Goal: Task Accomplishment & Management: Manage account settings

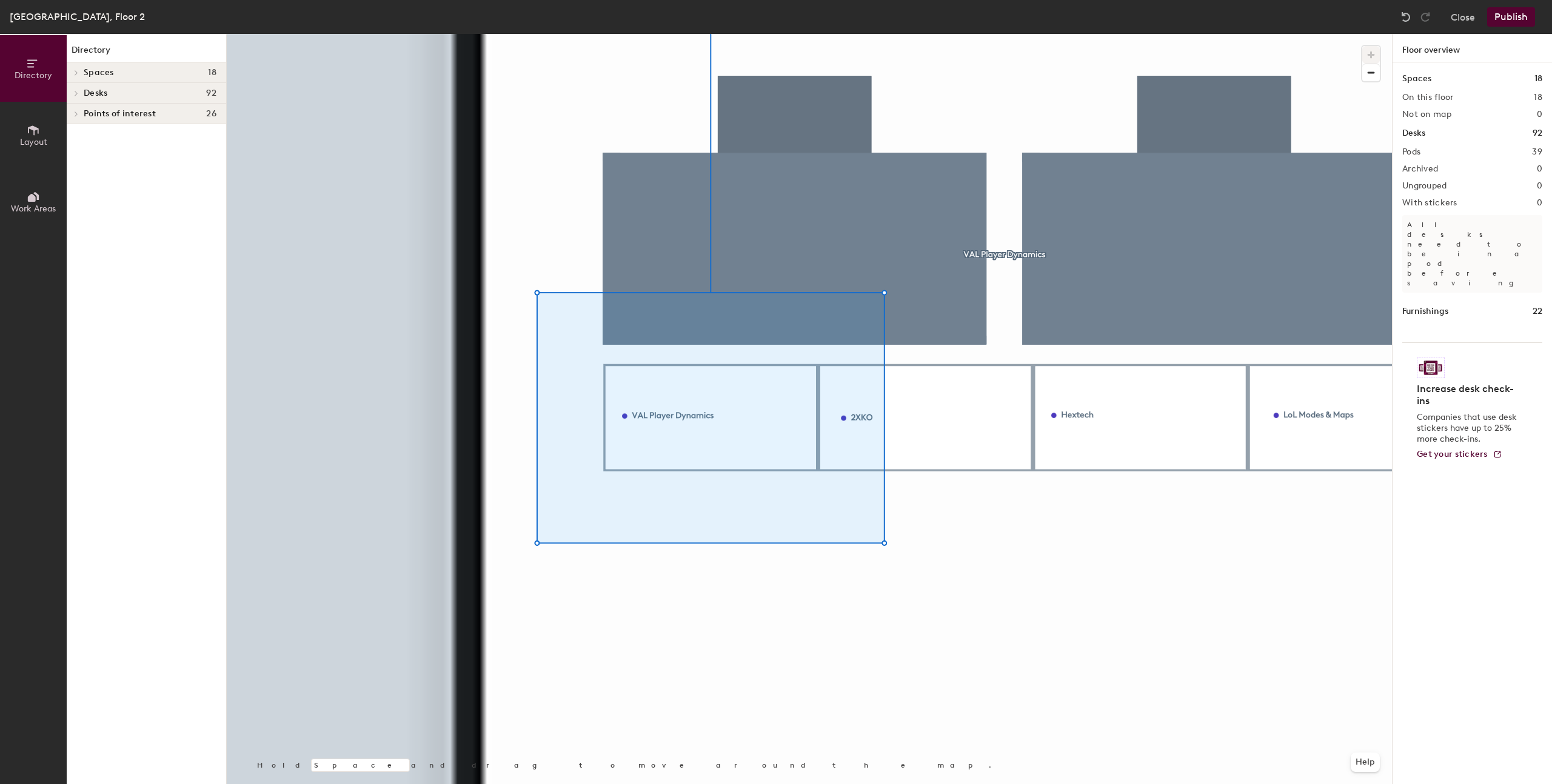
click at [641, 34] on div at bounding box center [809, 34] width 1165 height 0
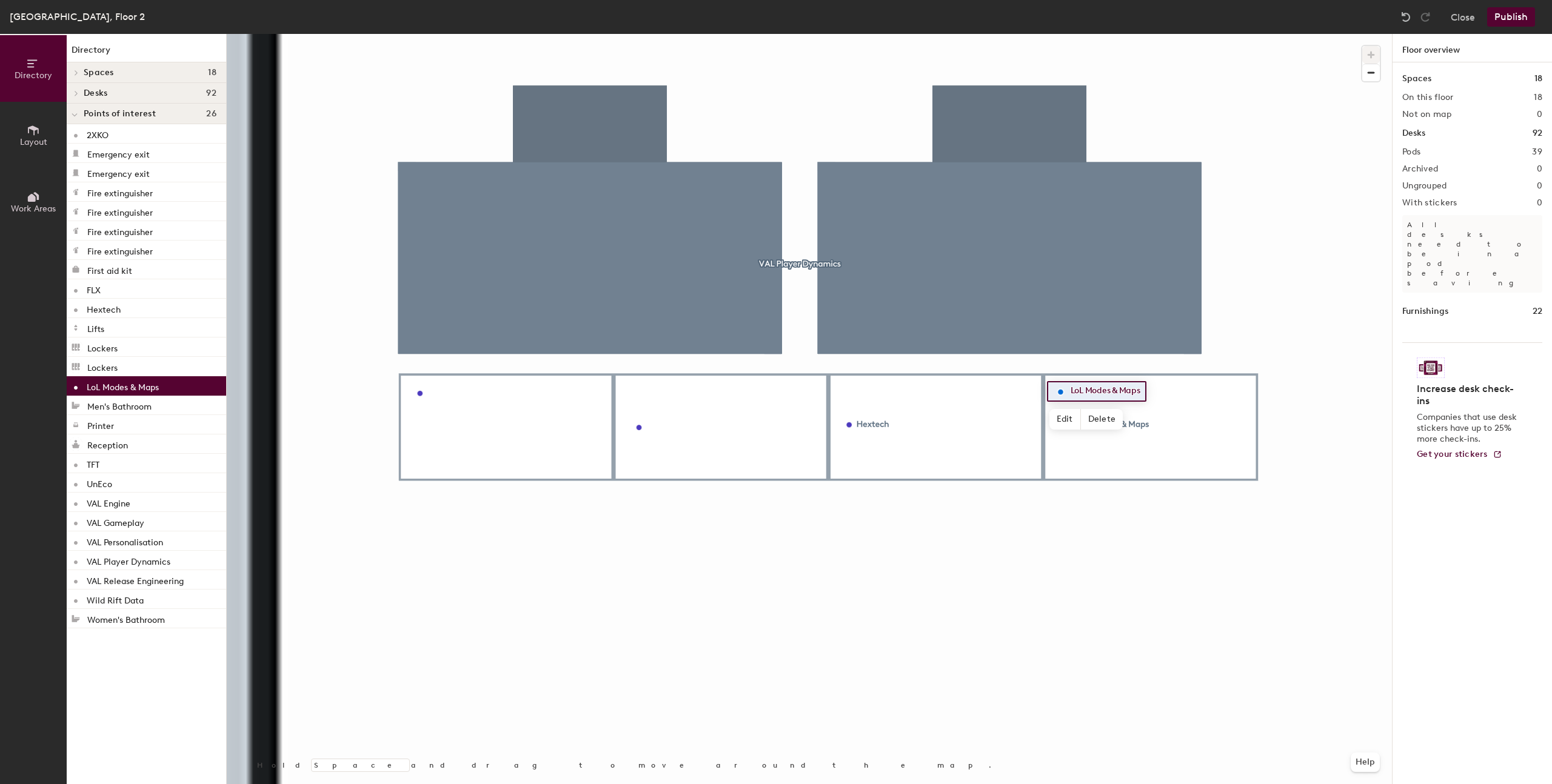
click at [1116, 34] on div at bounding box center [809, 34] width 1165 height 0
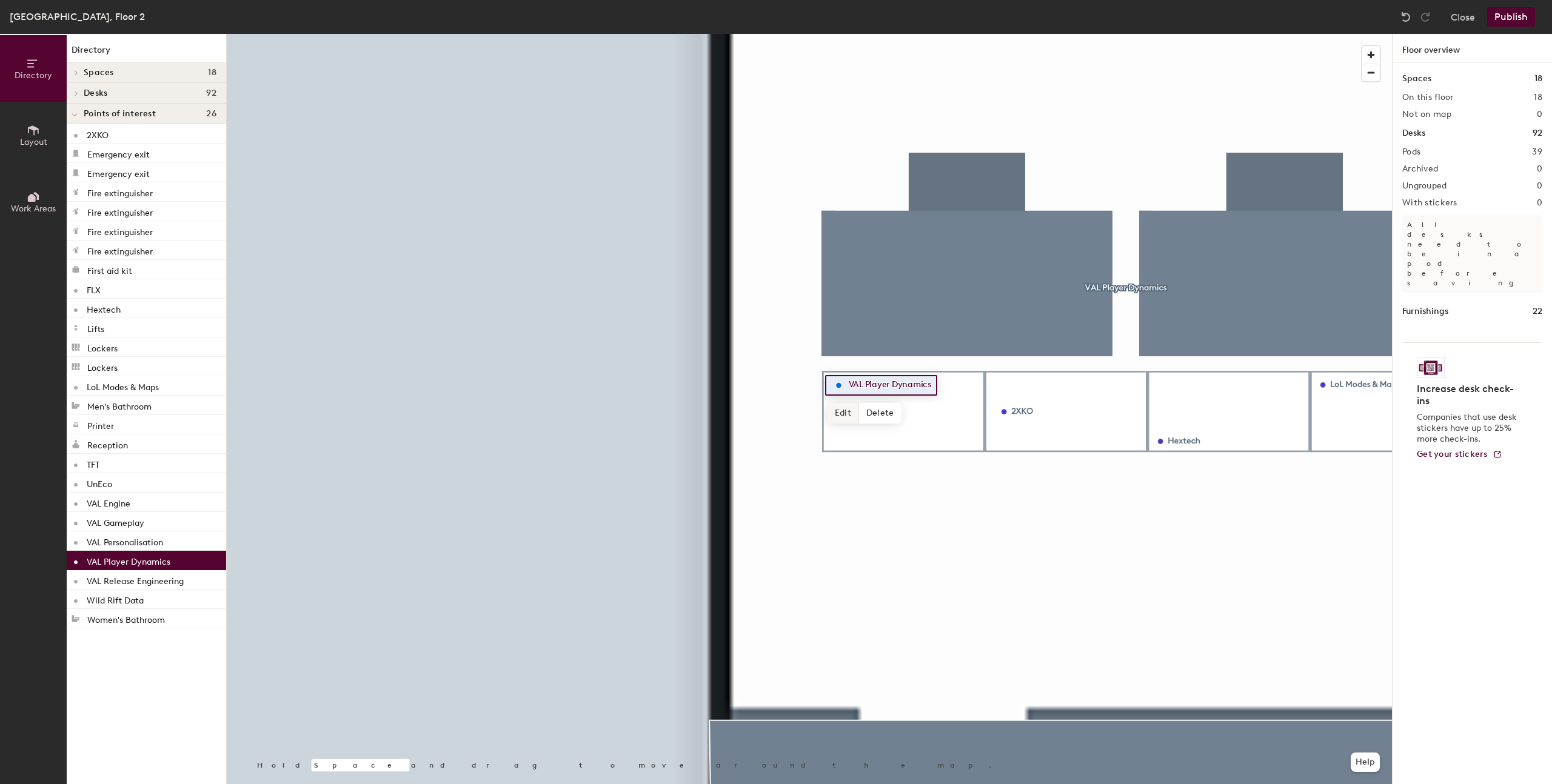
click at [845, 413] on span "Edit" at bounding box center [843, 413] width 31 height 21
click at [862, 384] on input "VAL Player Dynamics" at bounding box center [897, 385] width 104 height 17
drag, startPoint x: 867, startPoint y: 385, endPoint x: 871, endPoint y: 395, distance: 10.8
click at [867, 385] on input "VAL Player Dynamics" at bounding box center [897, 385] width 104 height 17
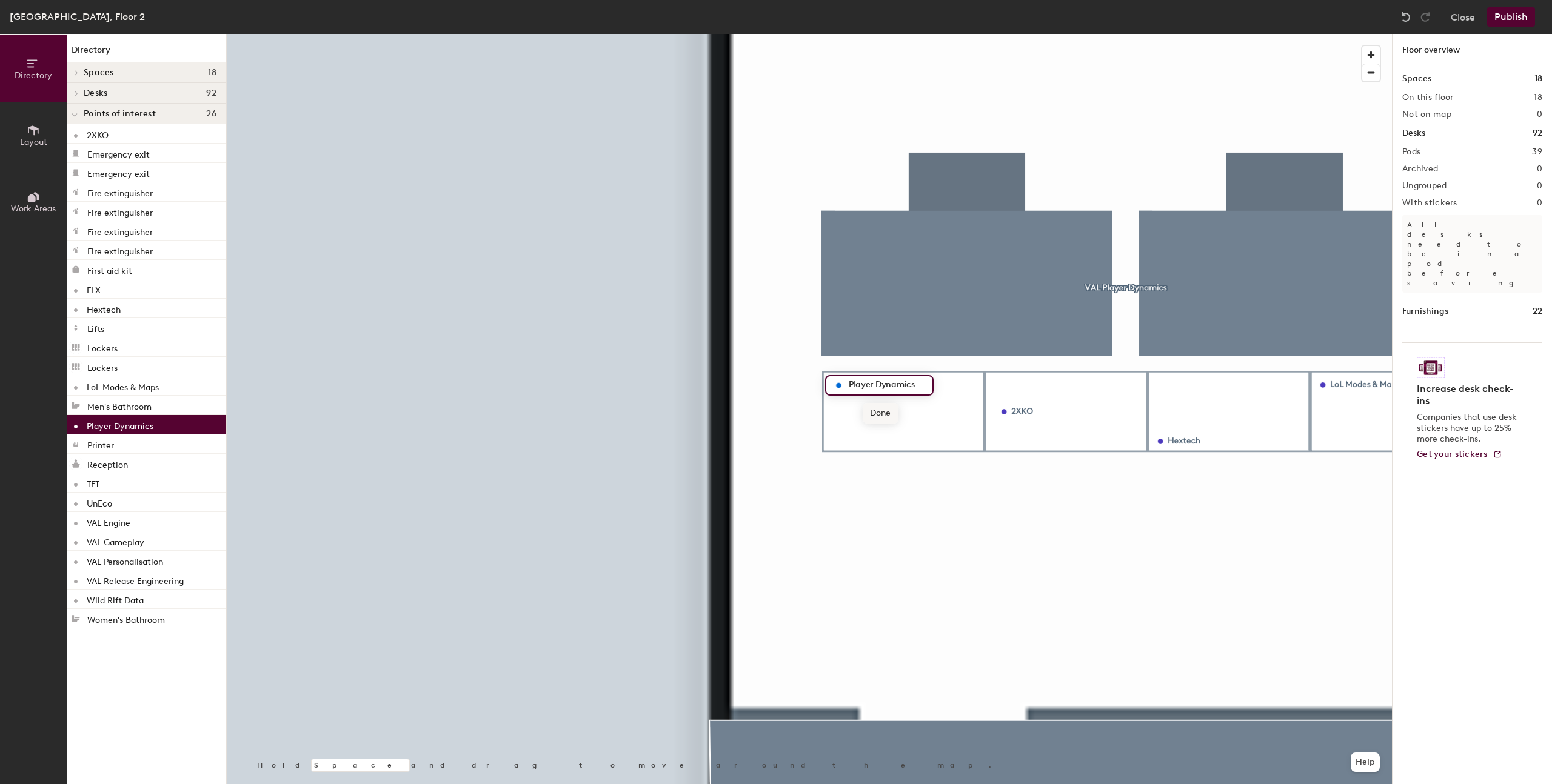
type input "Player Dynamics"
click at [874, 411] on span "Done" at bounding box center [880, 413] width 36 height 21
click at [1179, 34] on div at bounding box center [809, 34] width 1165 height 0
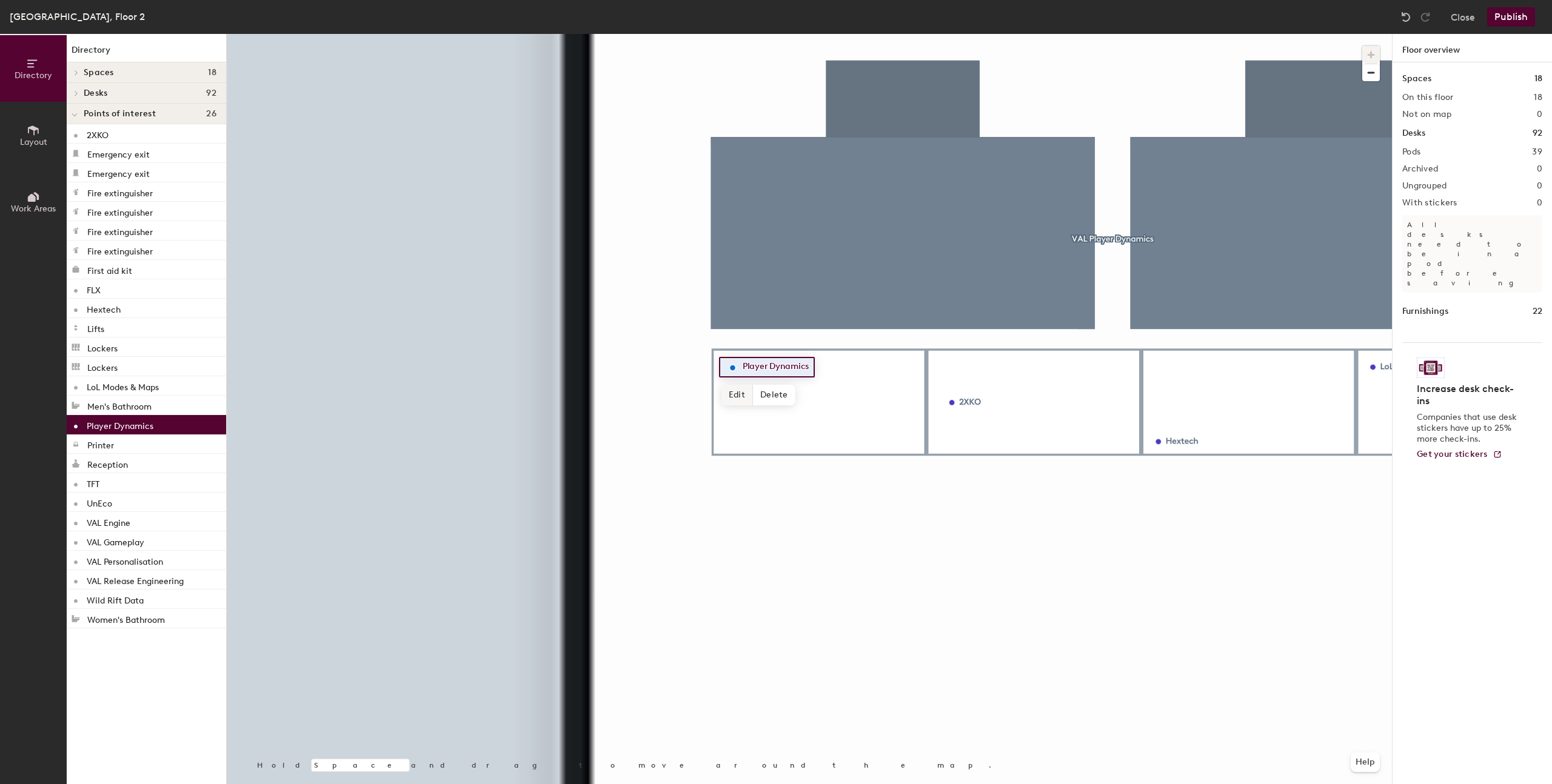
click at [736, 388] on span "Edit" at bounding box center [737, 395] width 31 height 21
click at [769, 367] on input "Player Dynamics" at bounding box center [780, 367] width 82 height 17
type input "PlayerDynamics"
click at [726, 393] on span "Edit" at bounding box center [737, 395] width 31 height 21
click at [766, 369] on input "PlayerDynamics" at bounding box center [778, 367] width 77 height 17
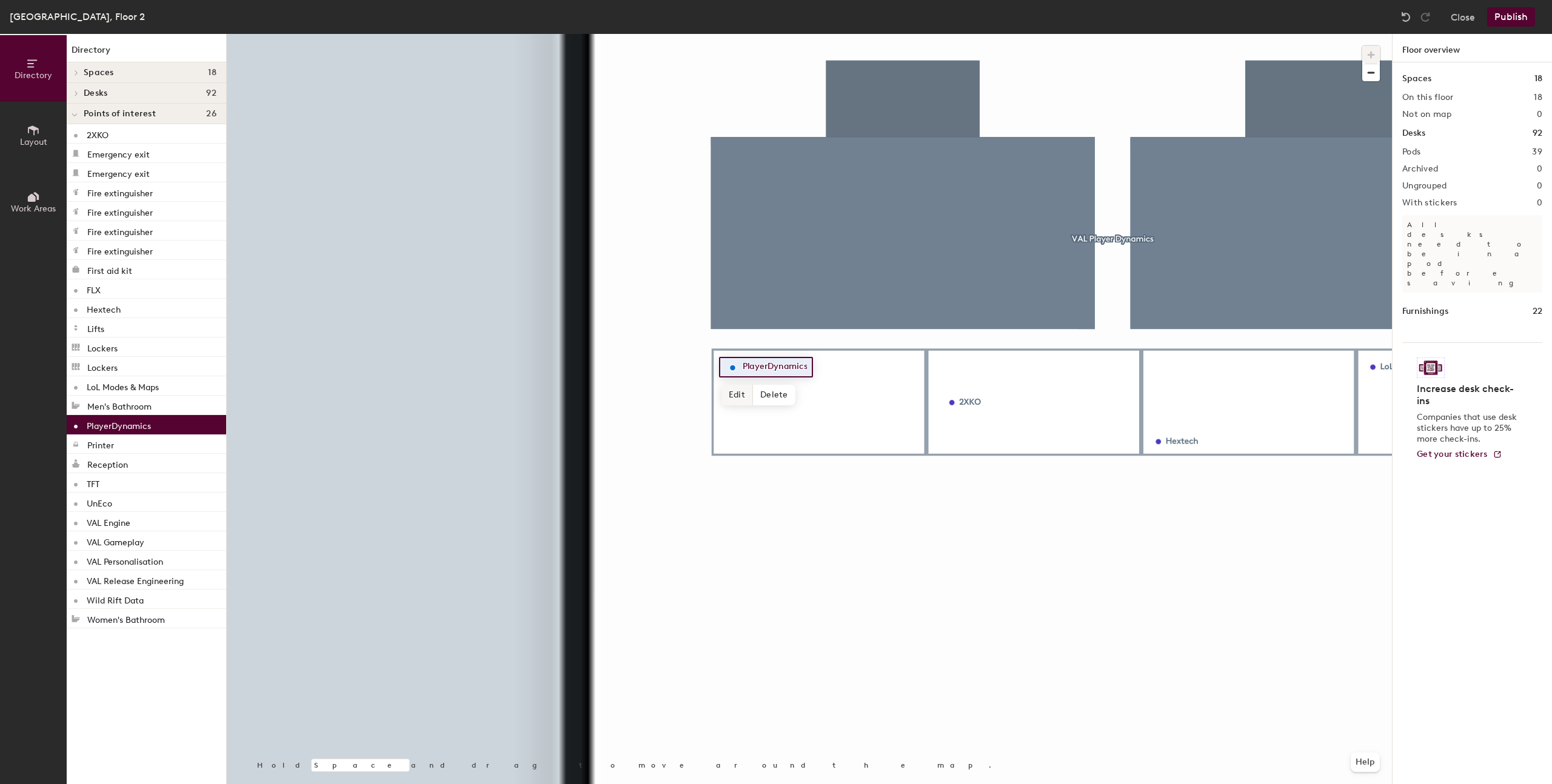
click at [732, 394] on span "Edit" at bounding box center [737, 395] width 31 height 21
click at [768, 365] on input "PlayerDynamics" at bounding box center [778, 367] width 77 height 17
click at [736, 385] on span "Edit" at bounding box center [736, 395] width 31 height 21
drag, startPoint x: 768, startPoint y: 365, endPoint x: 771, endPoint y: 376, distance: 11.4
click at [768, 365] on input "PlayerDynamics" at bounding box center [777, 367] width 77 height 17
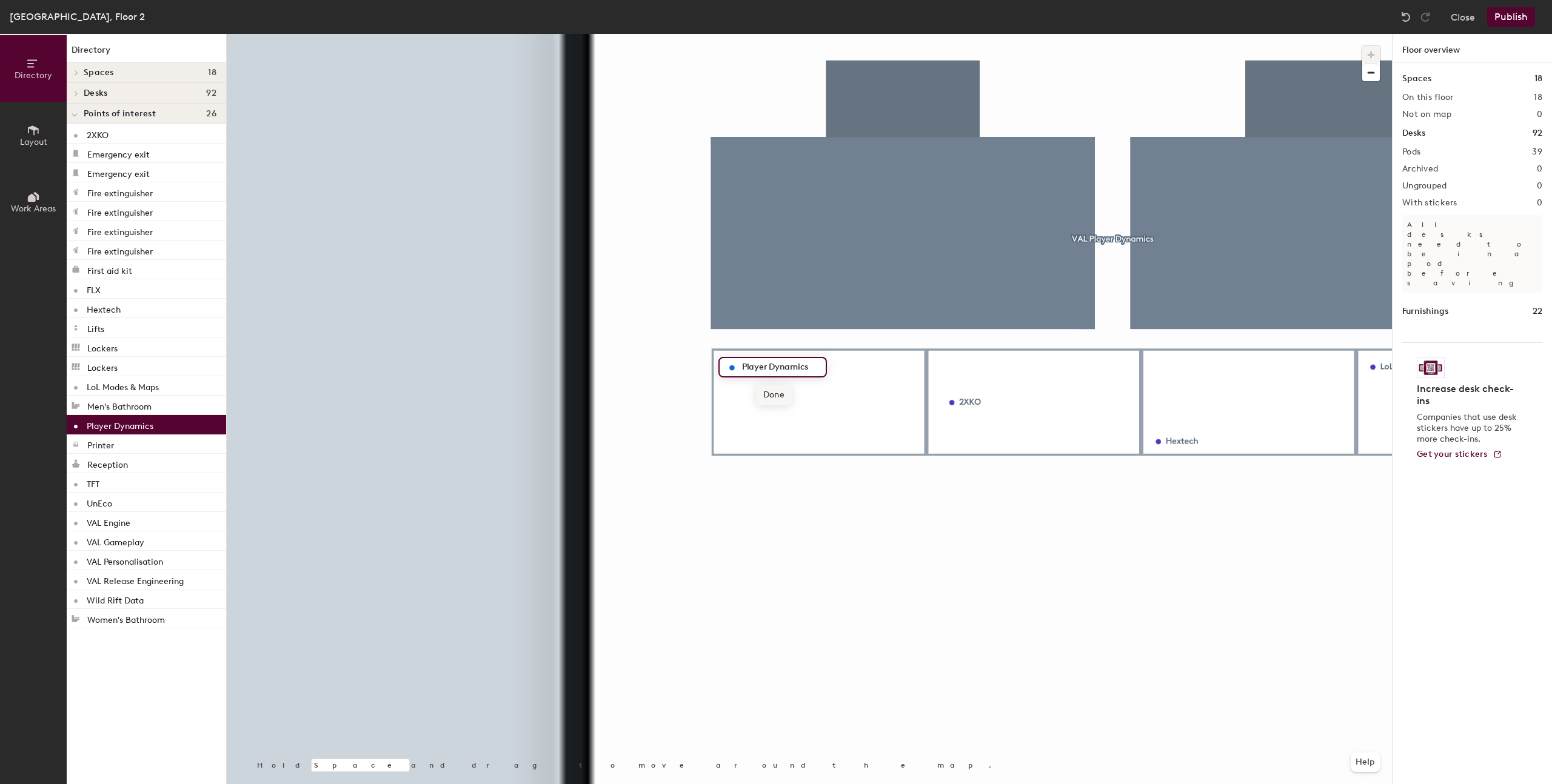
type input "Player Dynamics"
click at [967, 34] on div at bounding box center [809, 34] width 1165 height 0
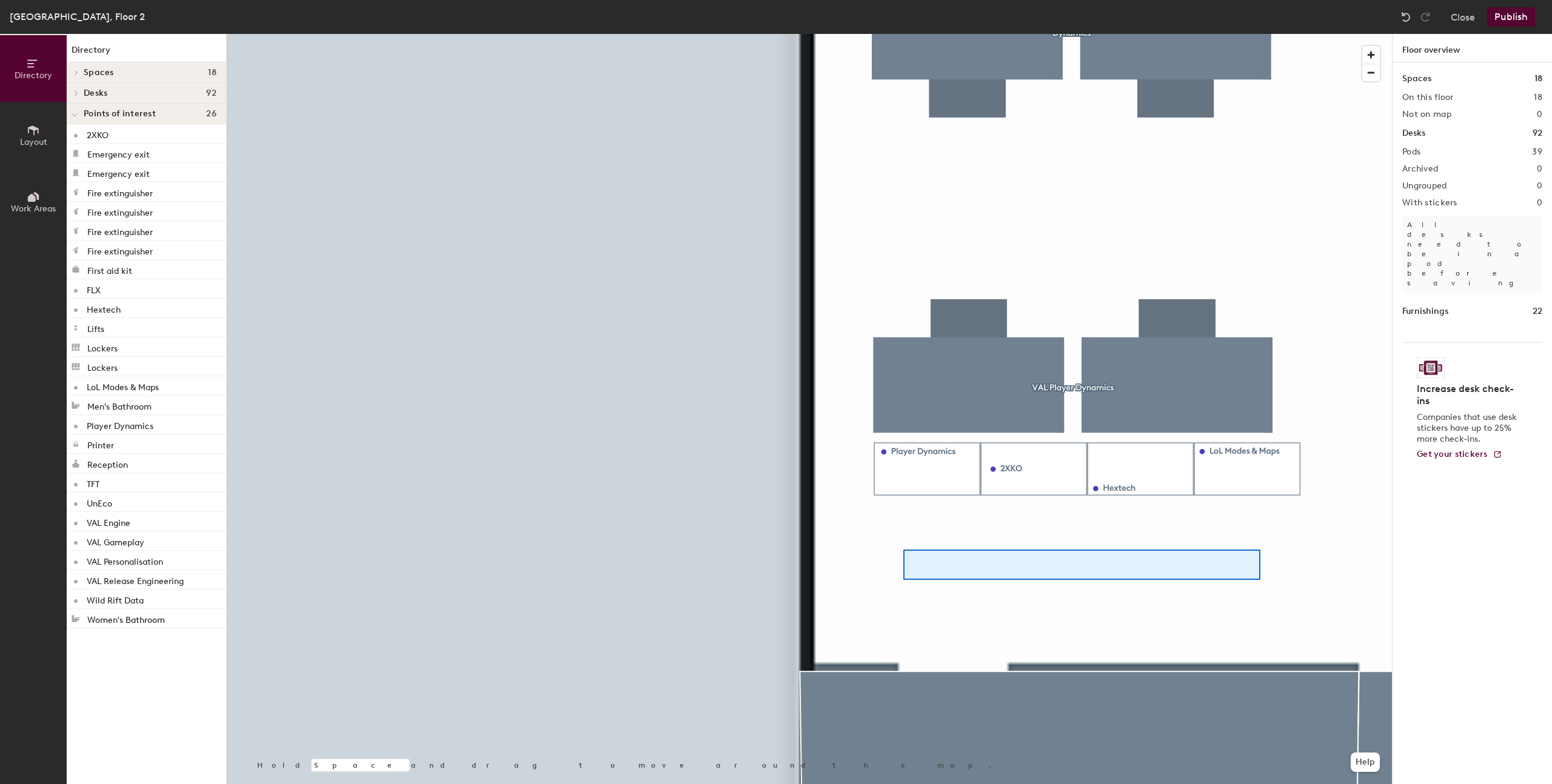
click at [1083, 569] on div at bounding box center [1081, 564] width 357 height 30
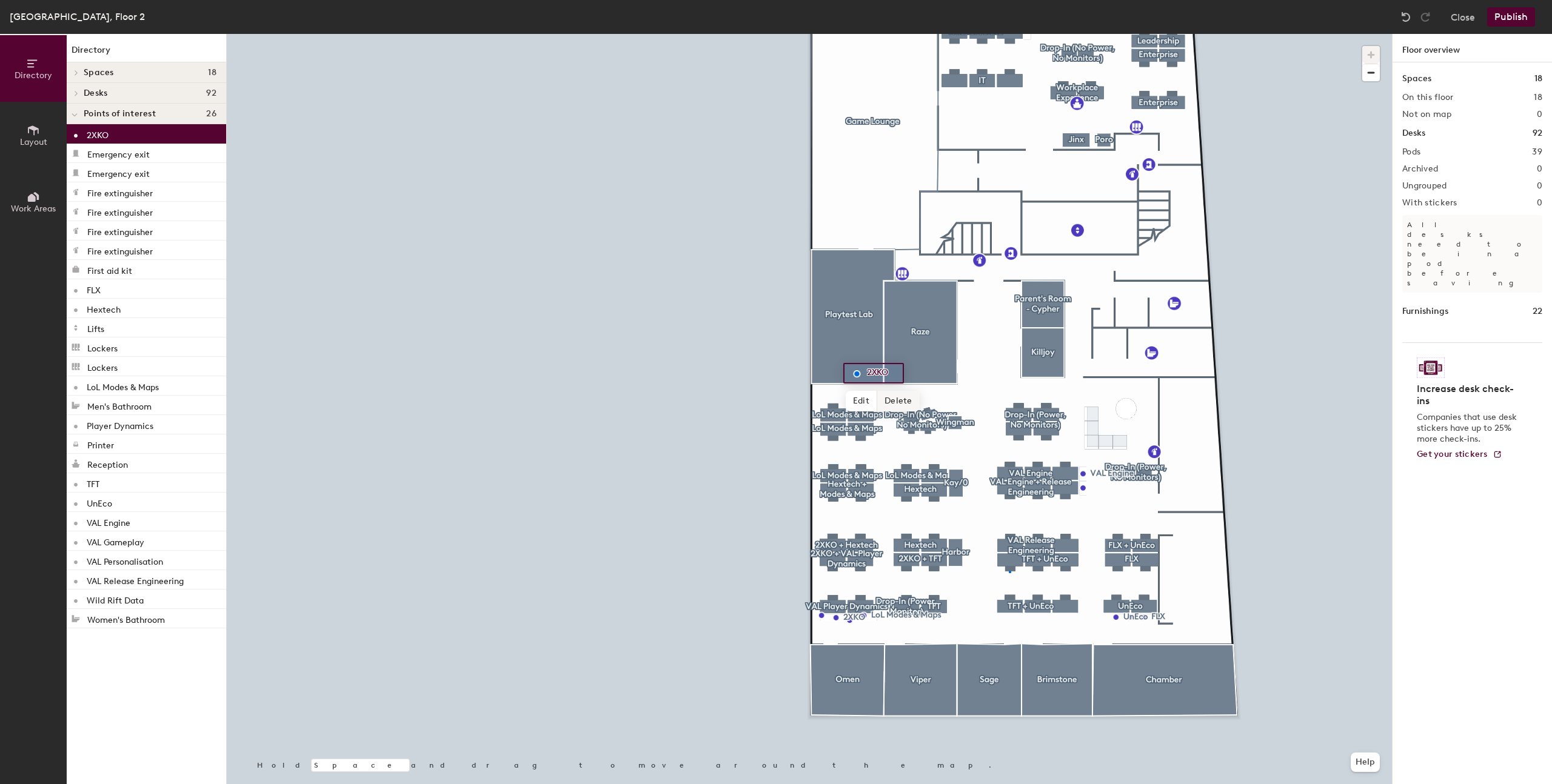
click at [1009, 34] on div at bounding box center [809, 34] width 1165 height 0
click at [1074, 34] on div at bounding box center [809, 34] width 1165 height 0
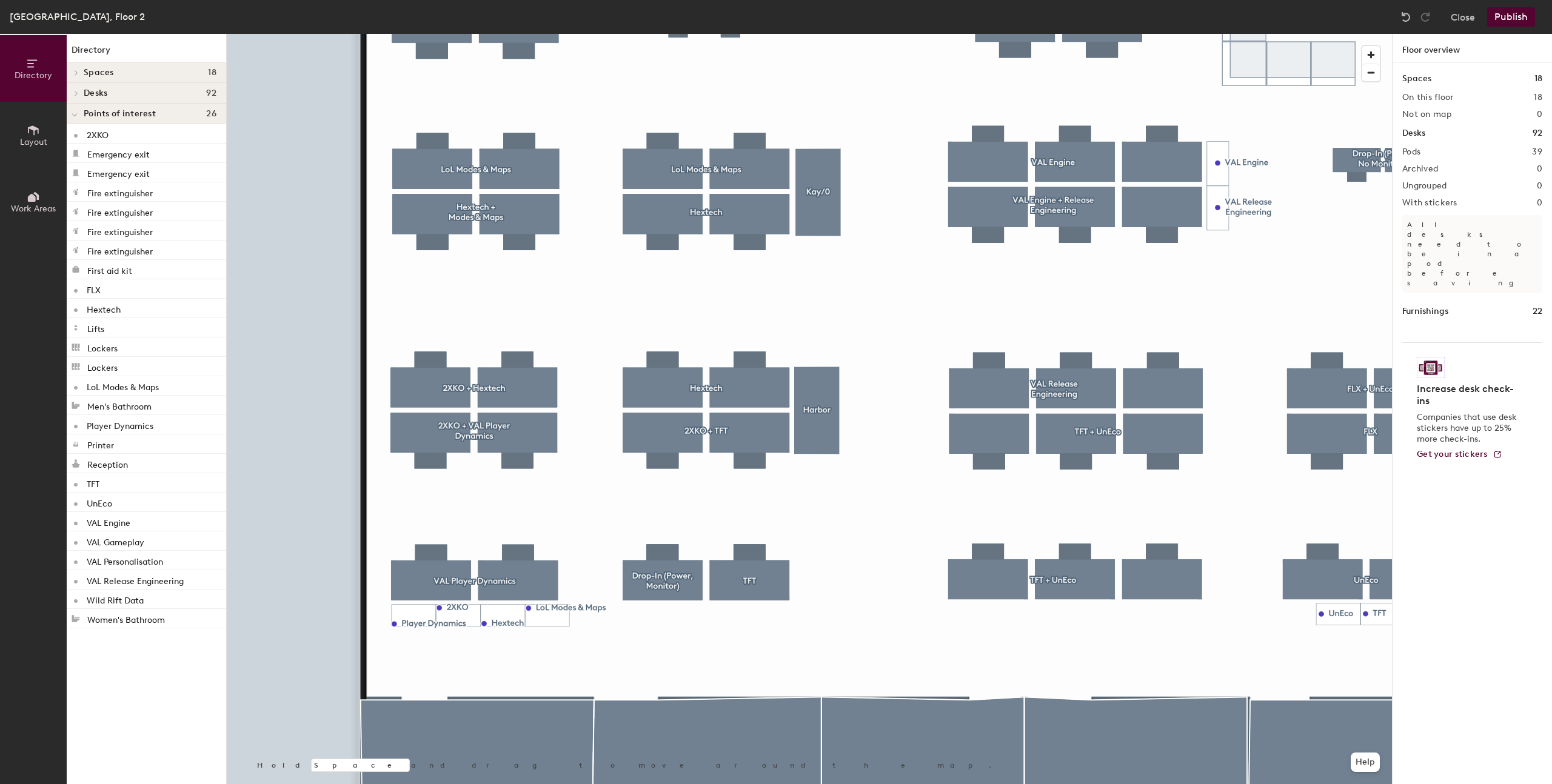
click at [1506, 23] on button "Publish" at bounding box center [1511, 17] width 48 height 19
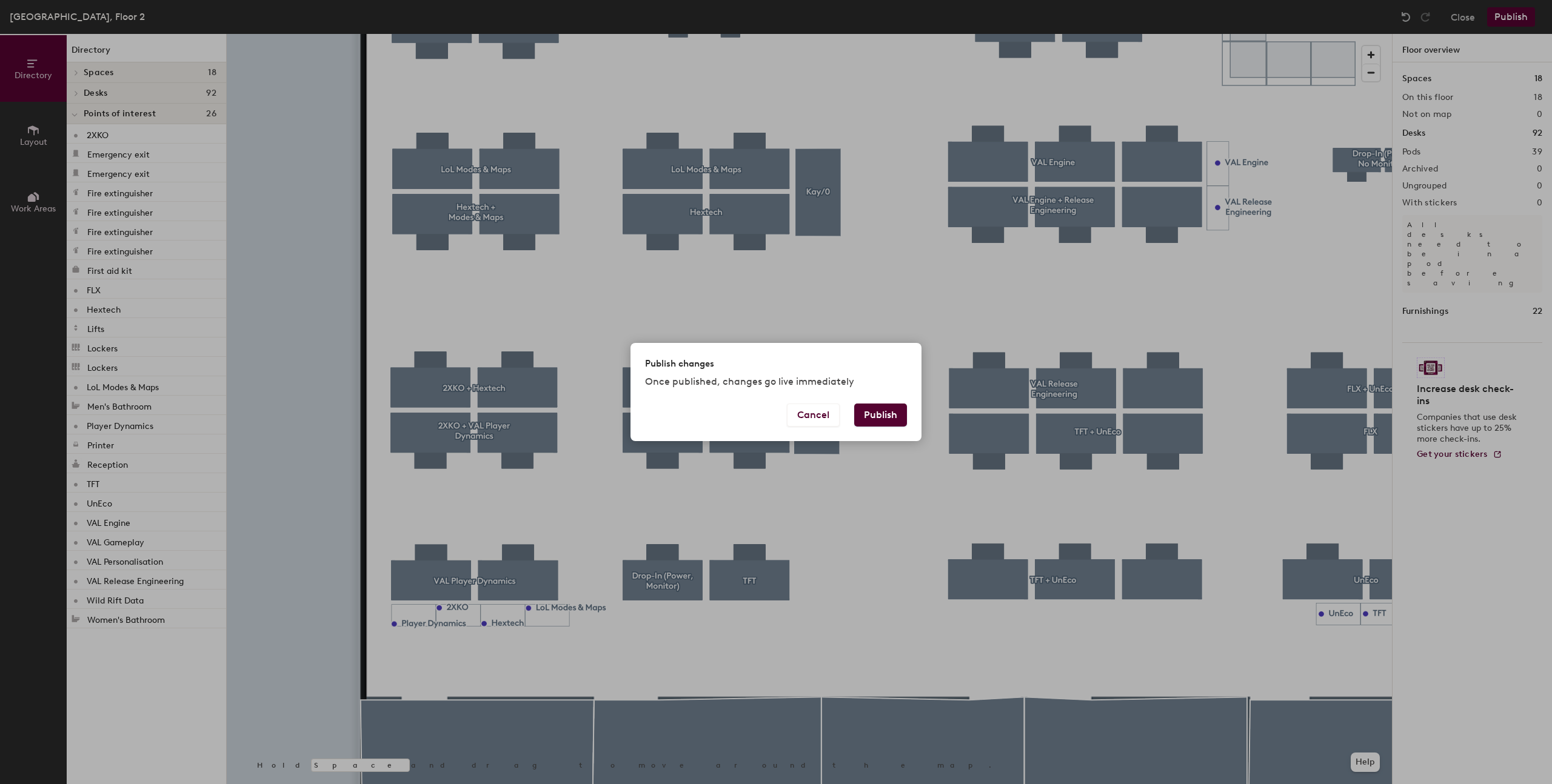
click at [873, 411] on button "Publish" at bounding box center [880, 415] width 53 height 23
